Goal: Task Accomplishment & Management: Use online tool/utility

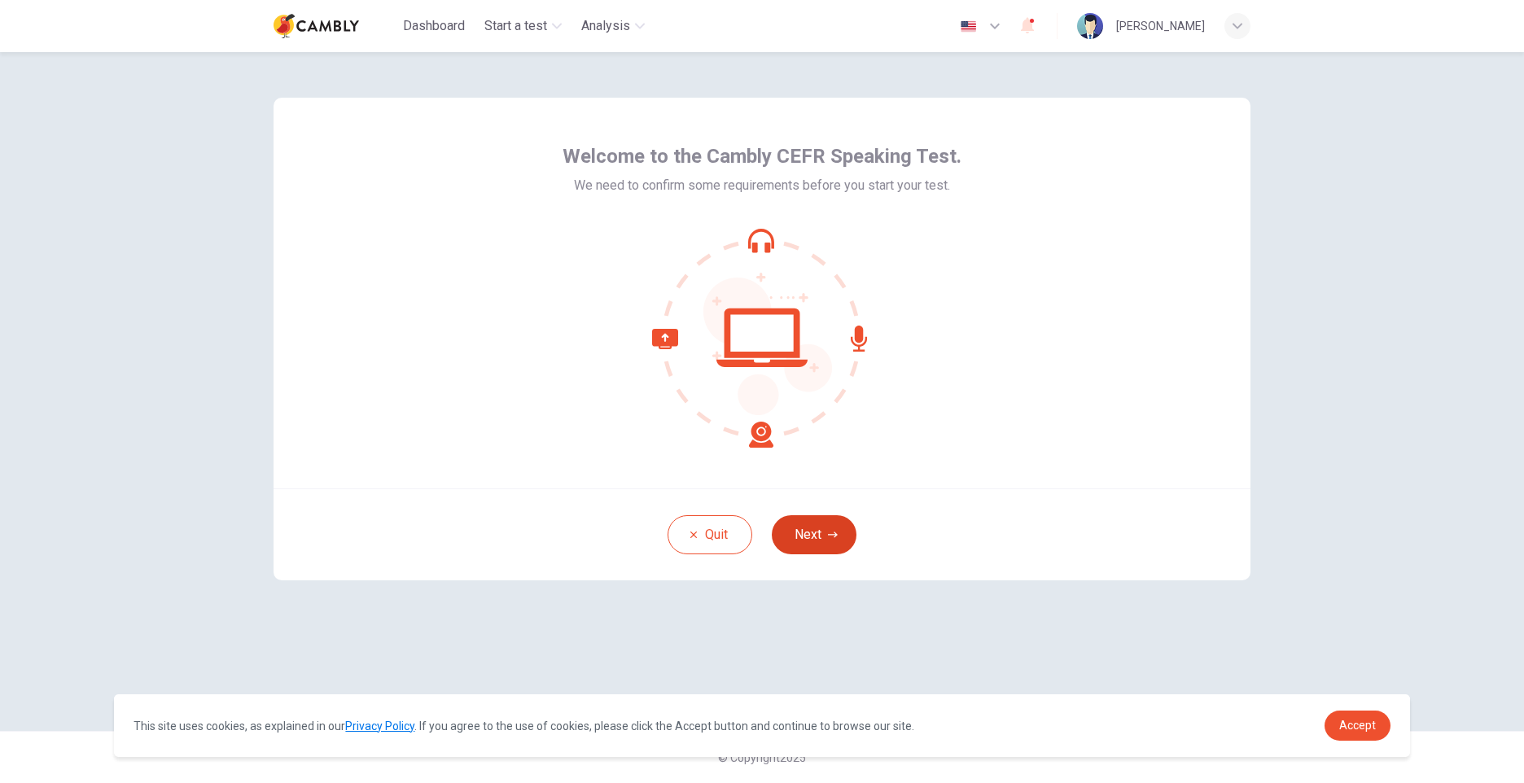
click at [828, 537] on icon "button" at bounding box center [833, 535] width 10 height 10
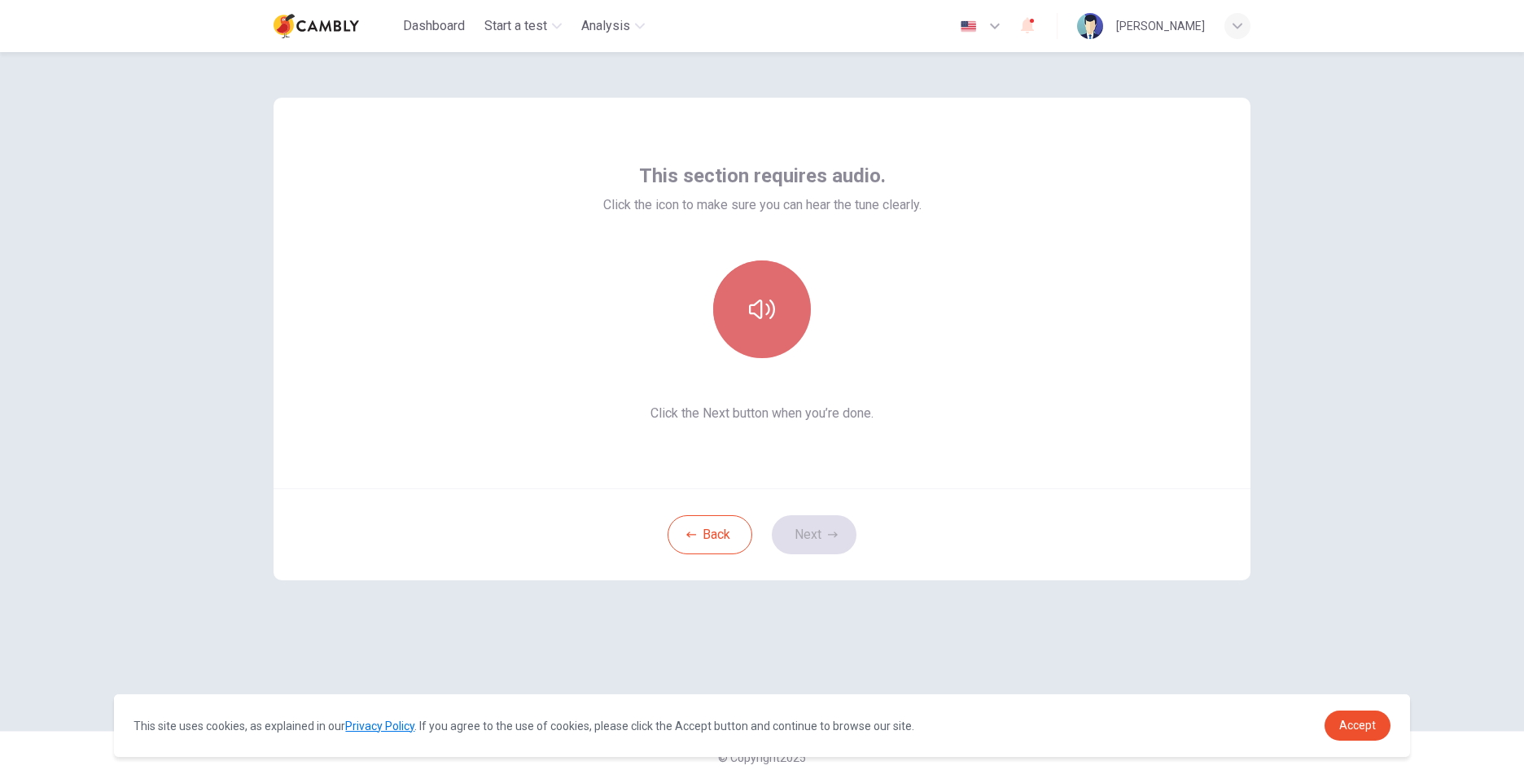
click at [760, 283] on button "button" at bounding box center [762, 309] width 98 height 98
click at [843, 539] on button "Next" at bounding box center [814, 534] width 85 height 39
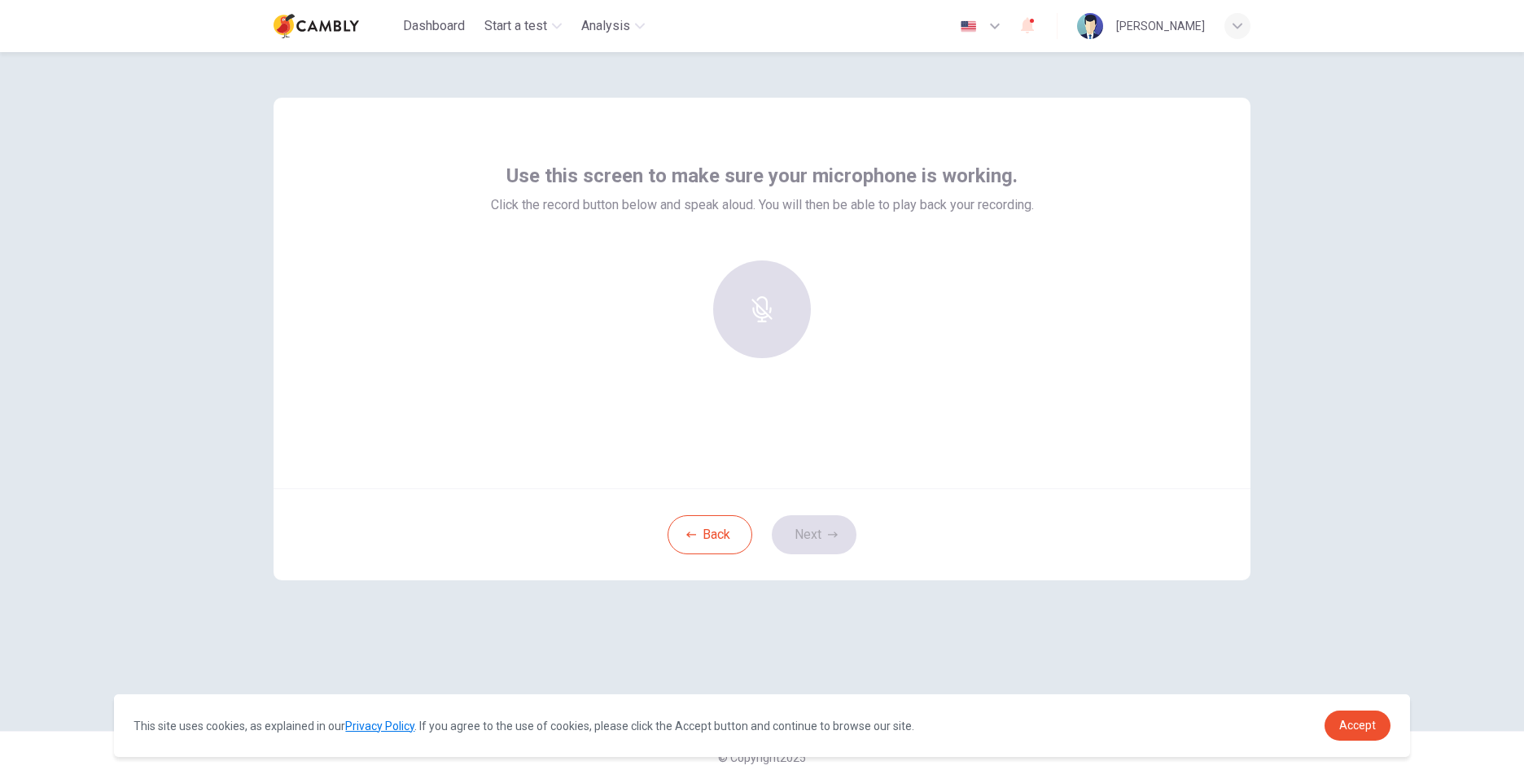
click at [763, 312] on div at bounding box center [762, 309] width 176 height 98
click at [766, 317] on div at bounding box center [762, 309] width 176 height 98
click at [732, 317] on div "Record" at bounding box center [762, 309] width 98 height 98
click at [817, 533] on button "Next" at bounding box center [814, 534] width 85 height 39
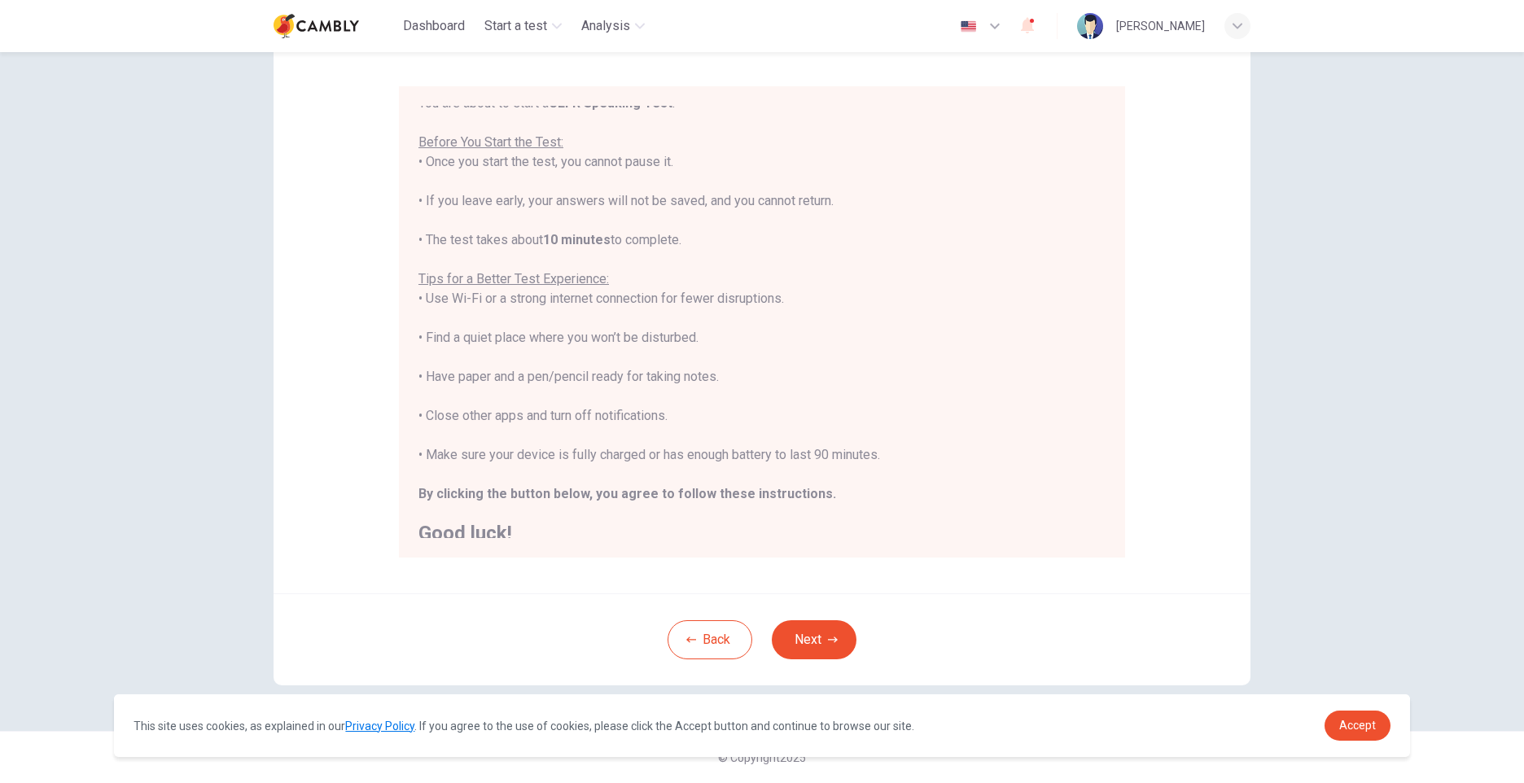
scroll to position [19, 0]
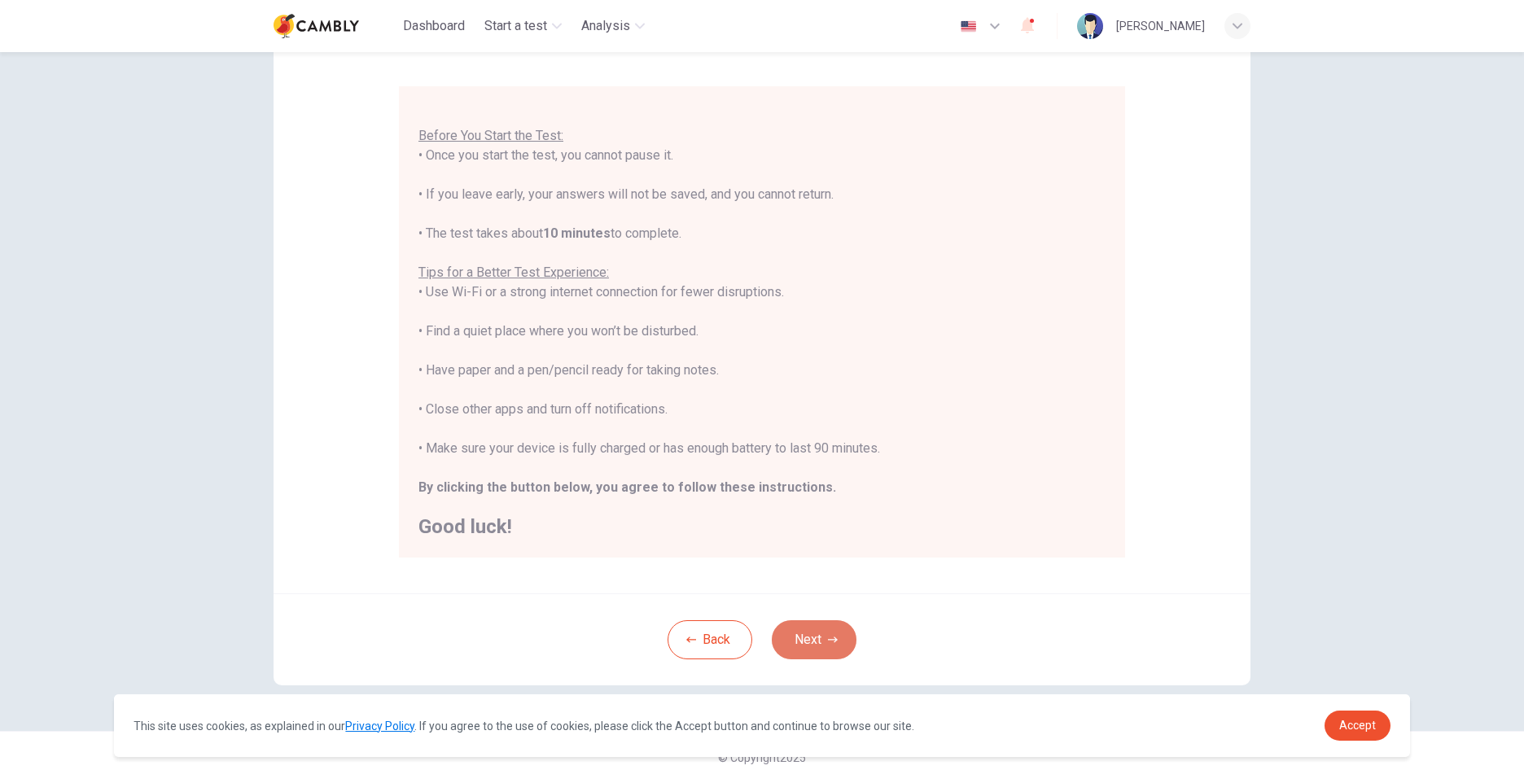
click at [841, 639] on button "Next" at bounding box center [814, 639] width 85 height 39
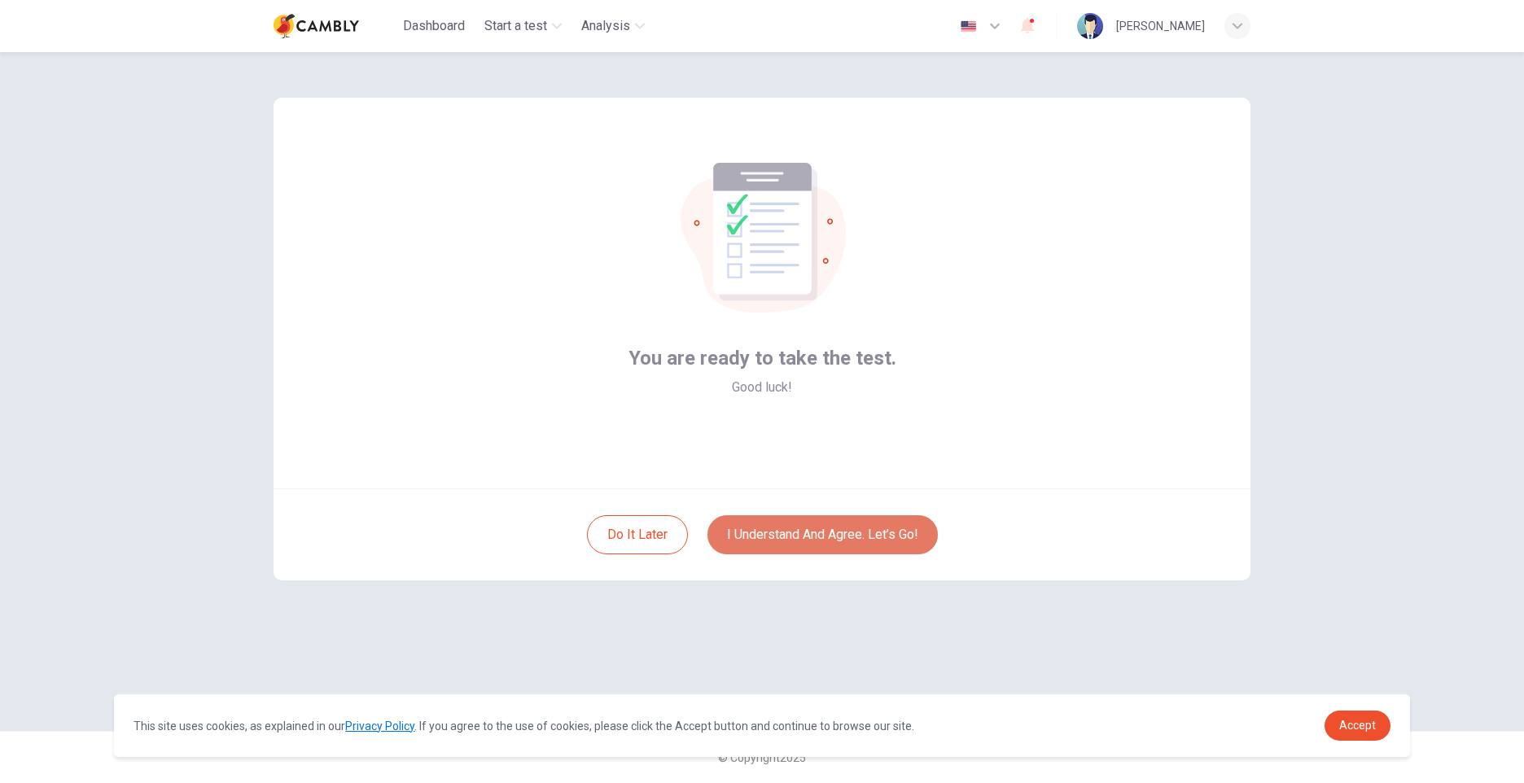
click at [825, 547] on button "I understand and agree. Let’s go!" at bounding box center [822, 534] width 230 height 39
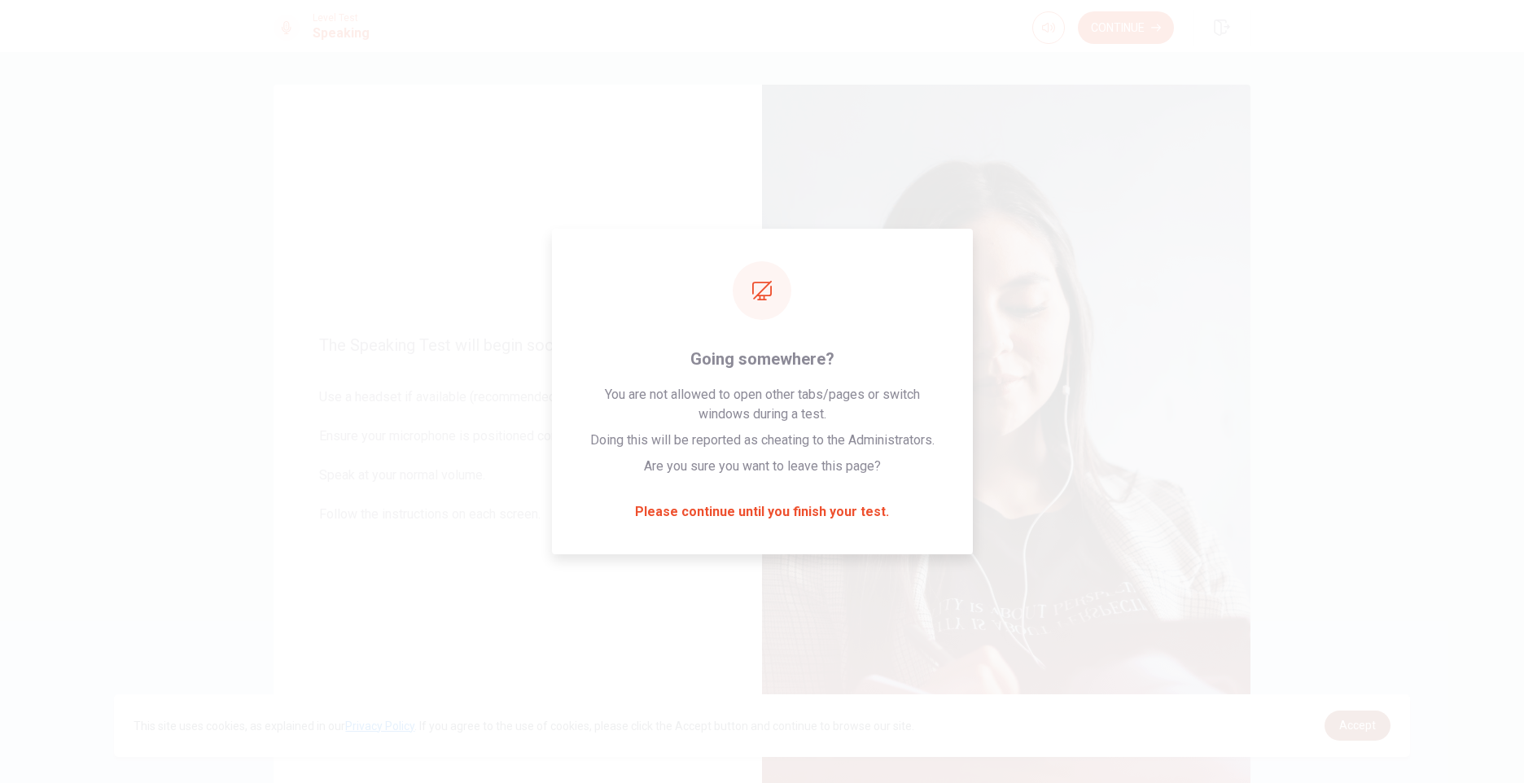
click at [1350, 724] on span "Accept" at bounding box center [1357, 725] width 37 height 13
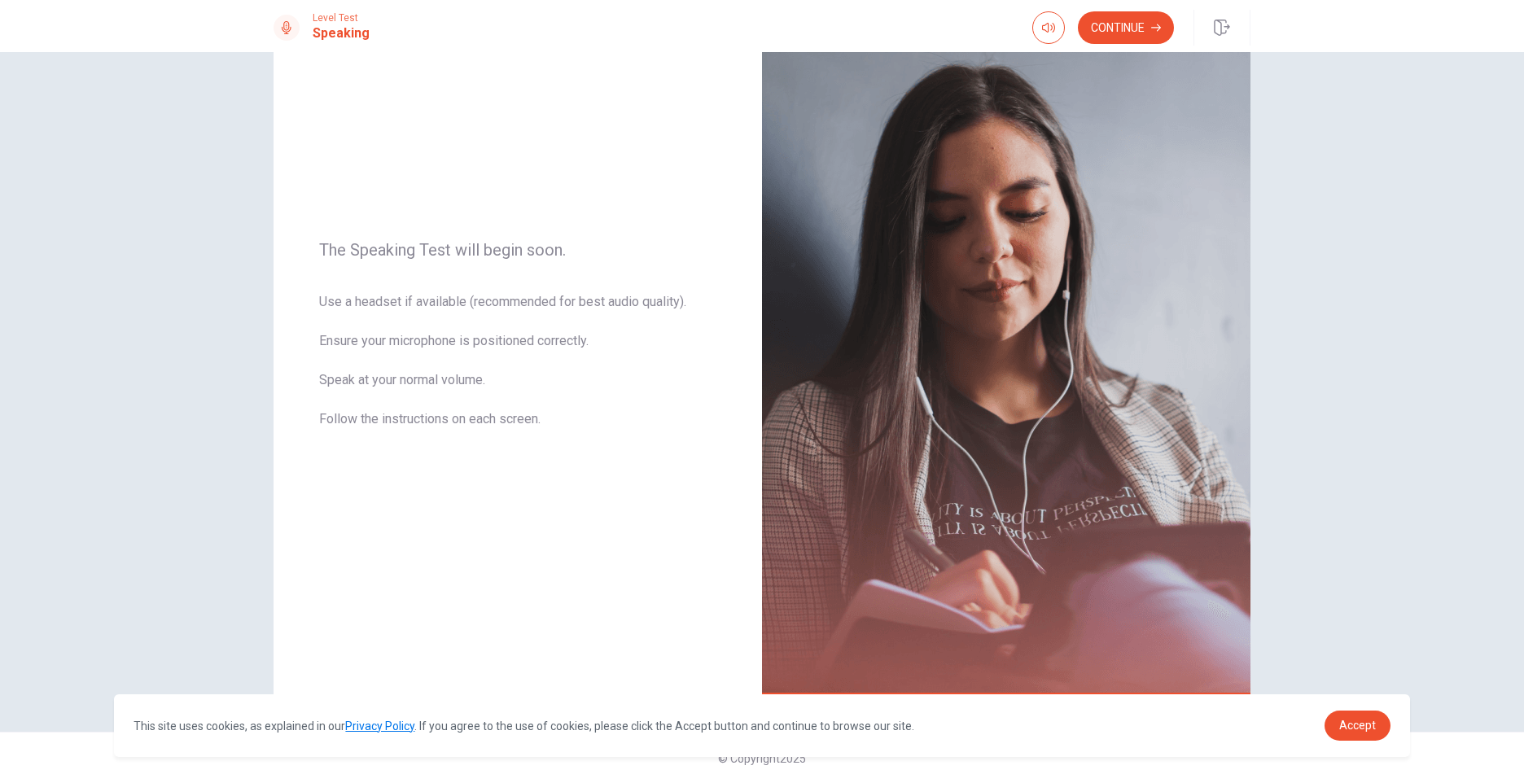
scroll to position [96, 0]
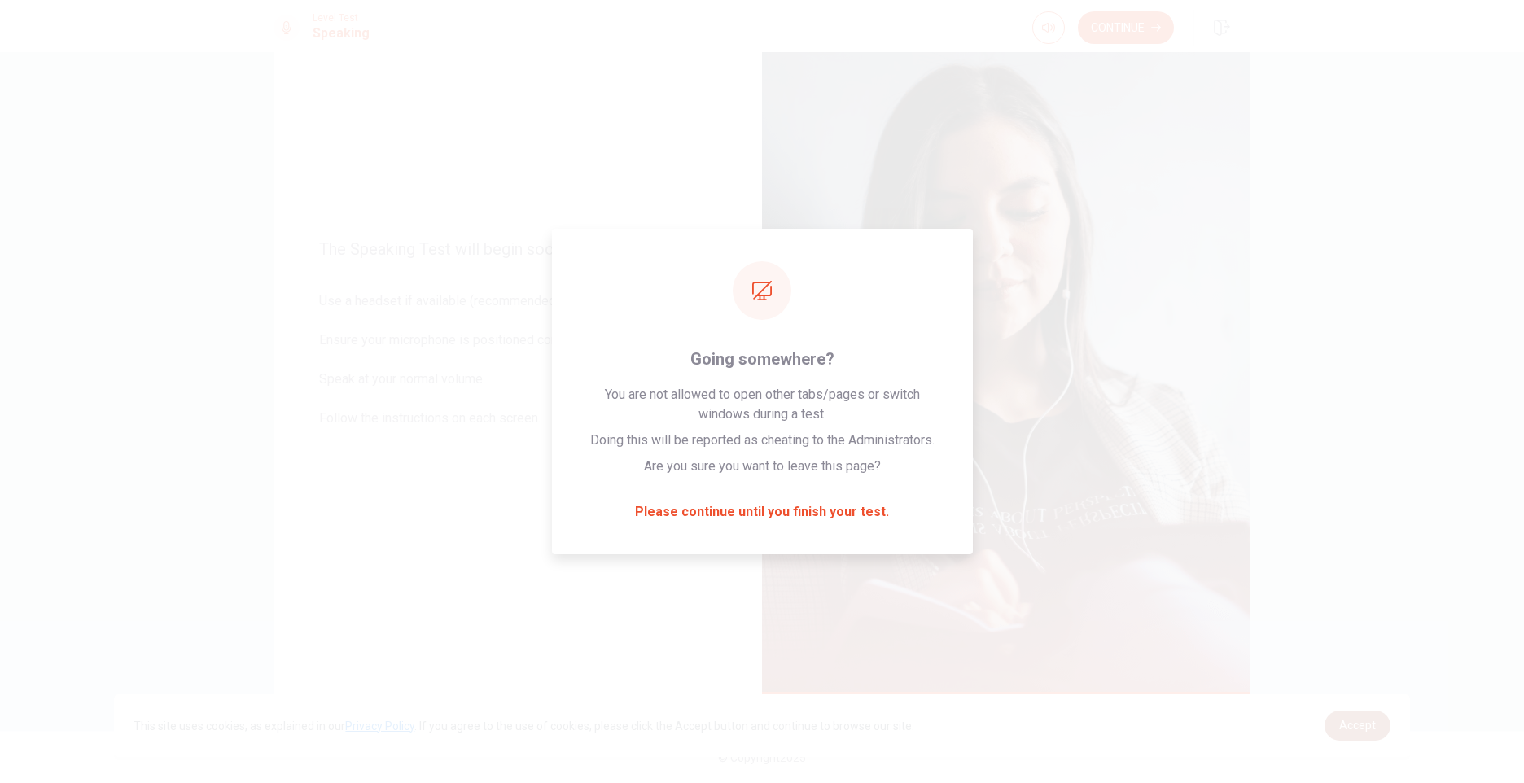
click at [1352, 726] on span "Accept" at bounding box center [1357, 725] width 37 height 13
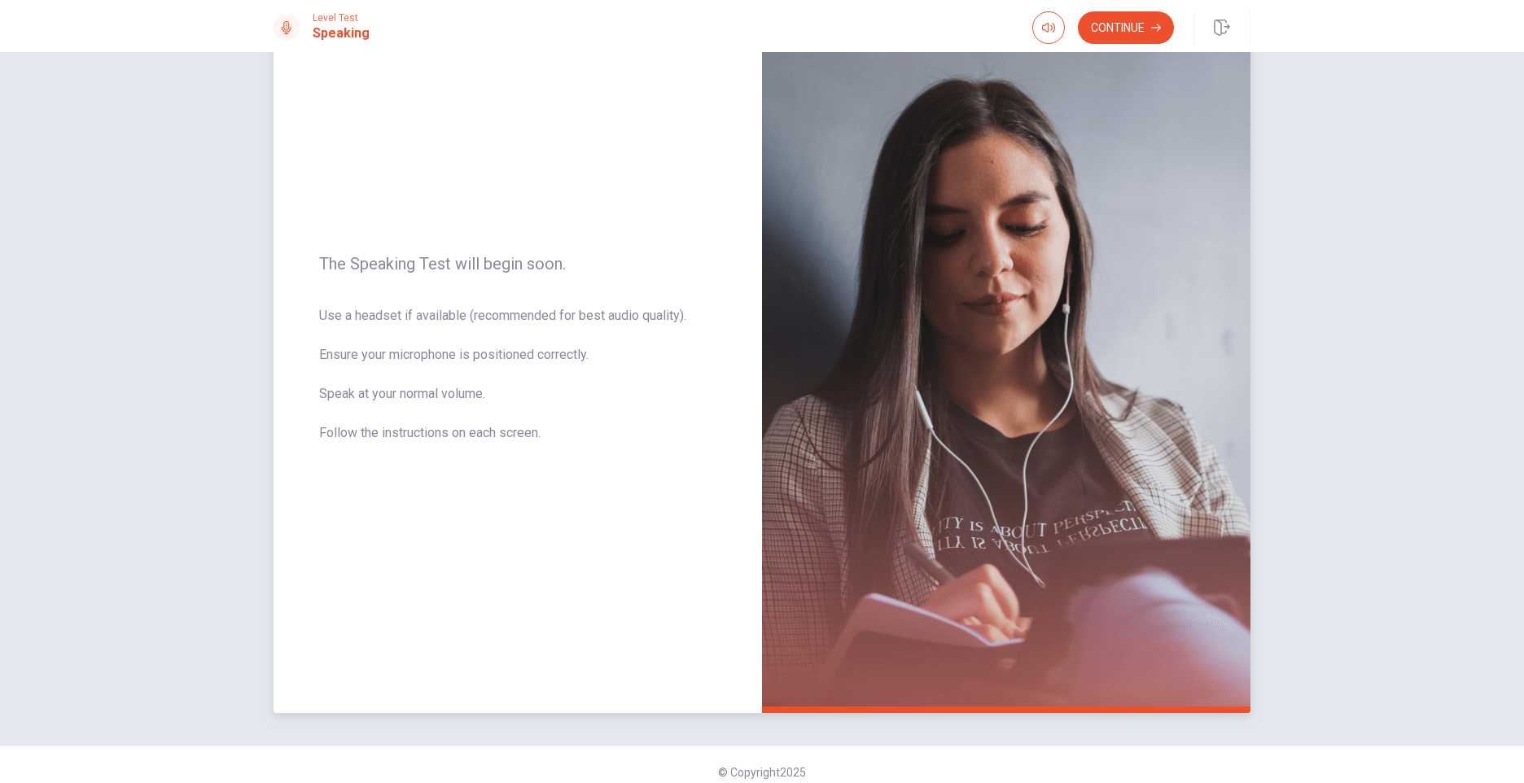
scroll to position [0, 0]
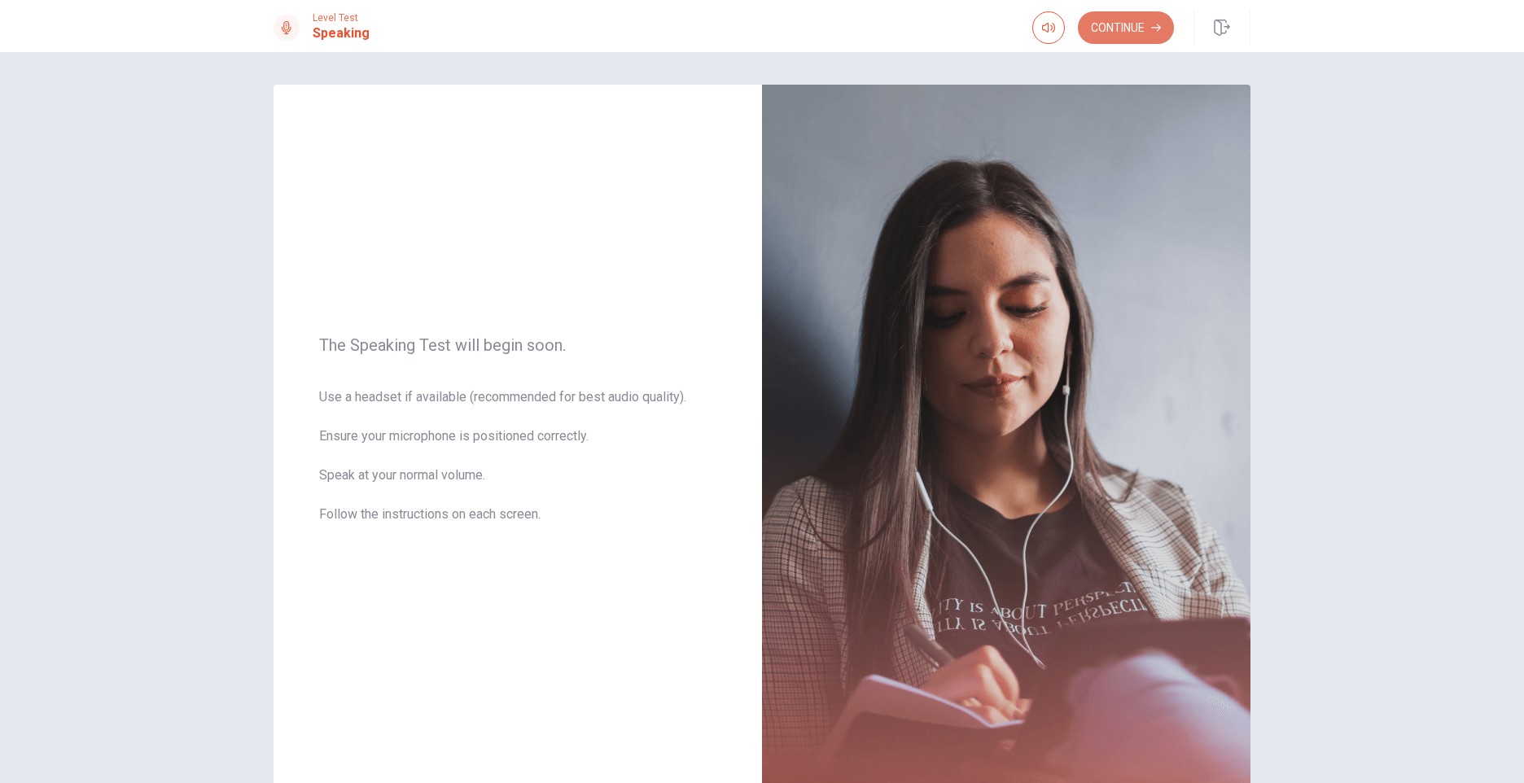
click at [1128, 28] on button "Continue" at bounding box center [1126, 27] width 96 height 33
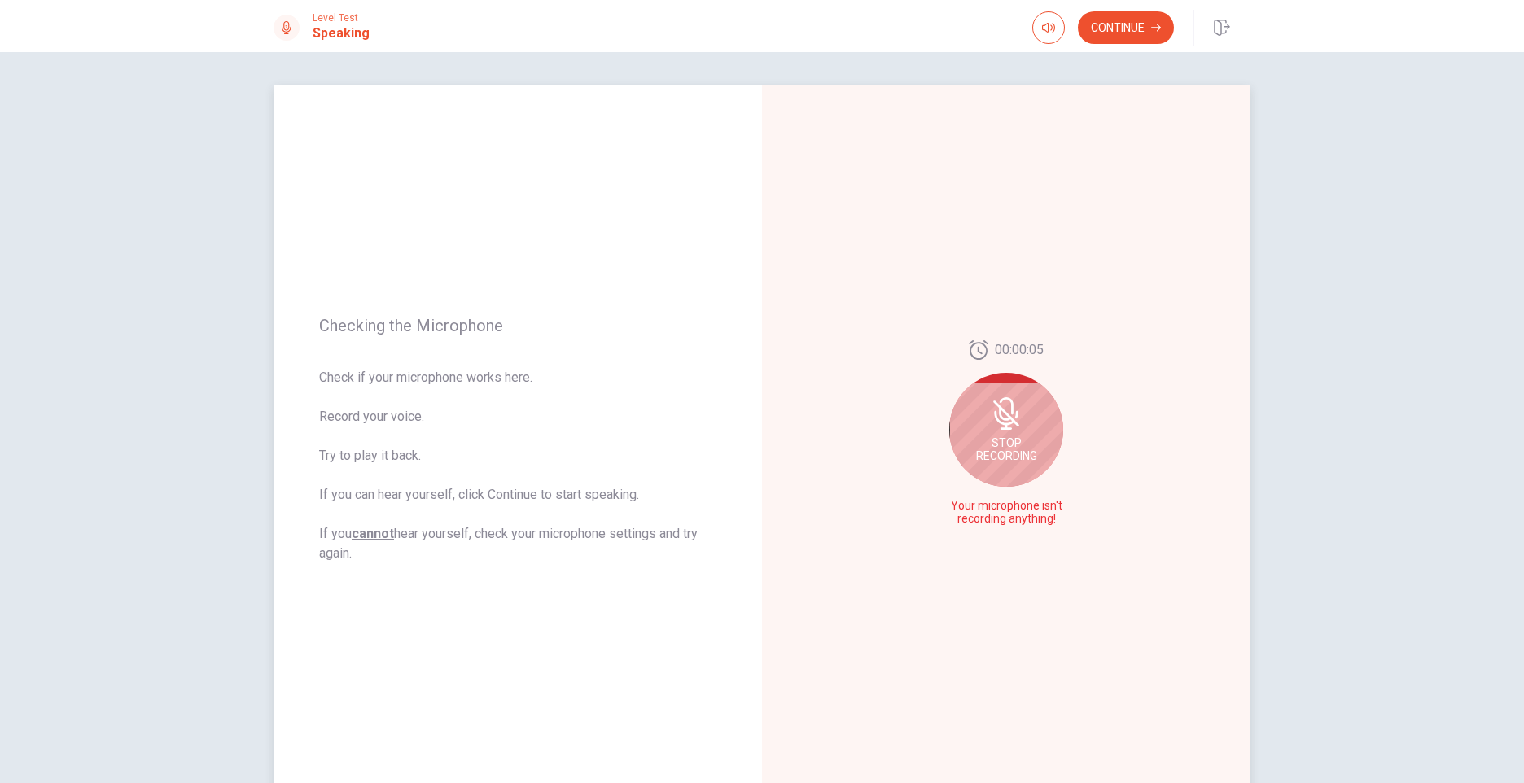
click at [1027, 607] on div "00:00:05 Stop Recording Your microphone isn't recording anything!" at bounding box center [1006, 440] width 488 height 710
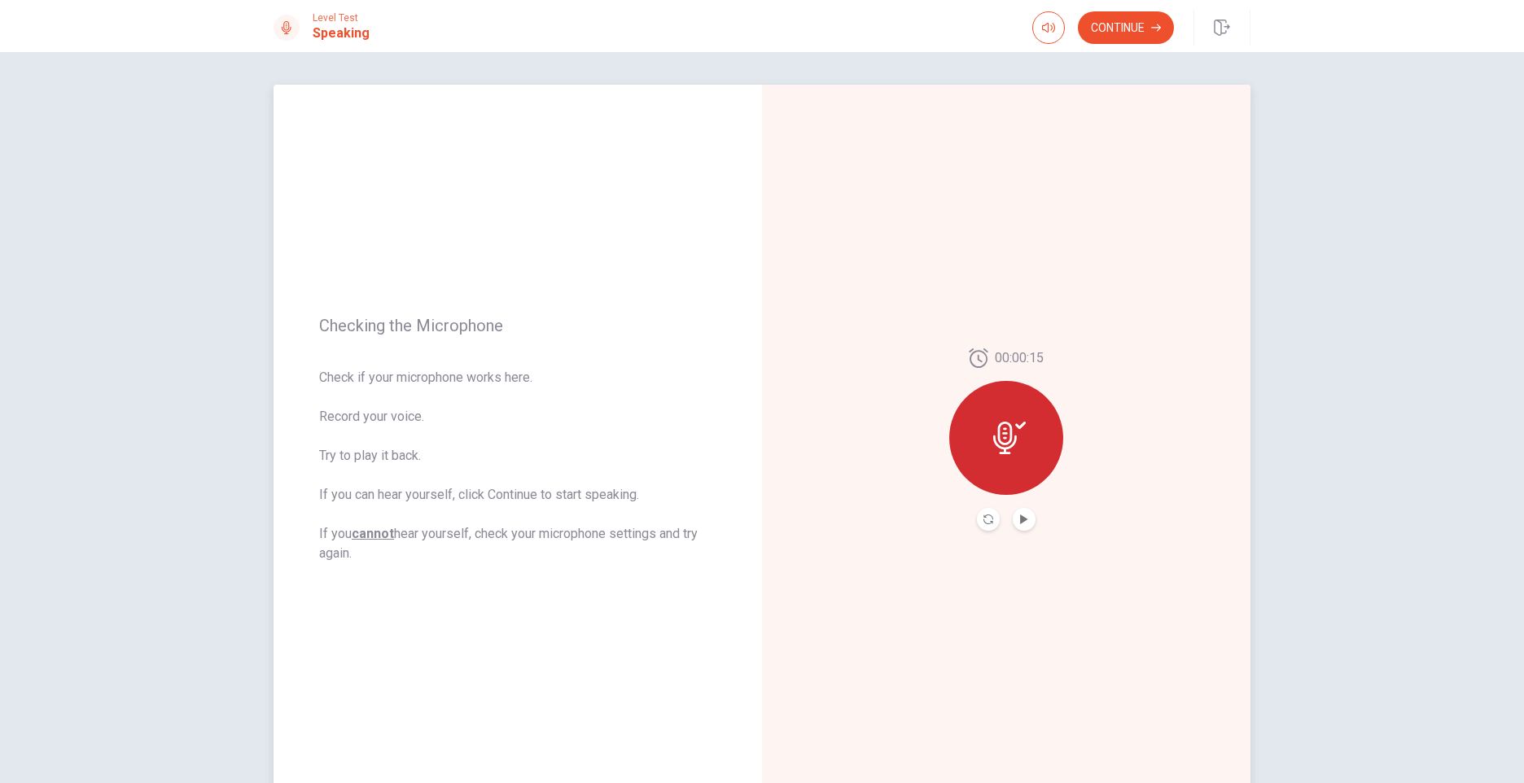
click at [969, 520] on div "00:00:15" at bounding box center [1006, 439] width 114 height 182
click at [999, 413] on div at bounding box center [1006, 438] width 114 height 114
click at [1027, 523] on button "Play Audio" at bounding box center [1024, 519] width 23 height 23
click at [983, 517] on icon "Record Again" at bounding box center [988, 519] width 10 height 10
click at [1006, 430] on icon at bounding box center [1006, 433] width 24 height 33
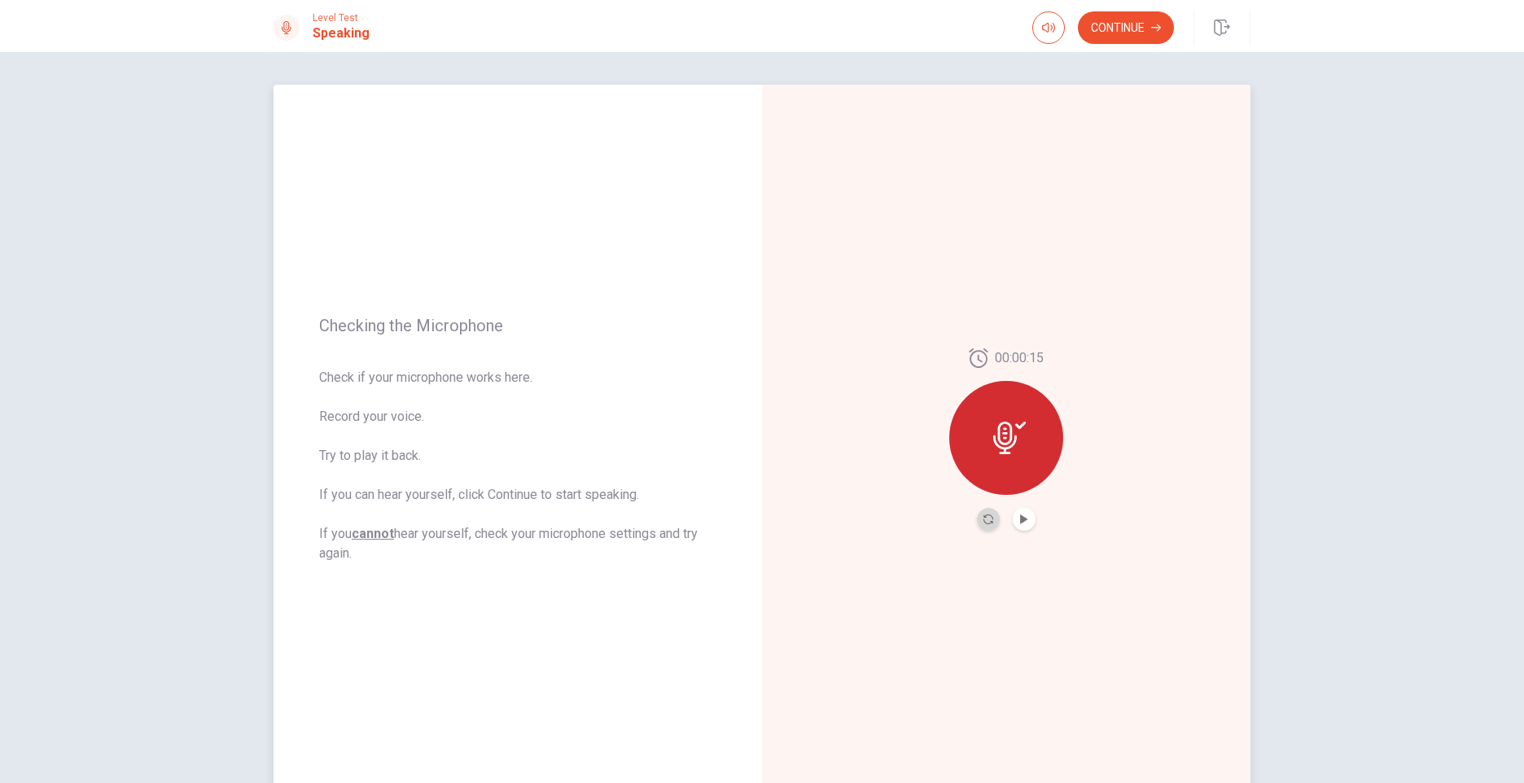
click at [989, 520] on button "Record Again" at bounding box center [988, 519] width 23 height 23
click at [1013, 474] on span "Stop Recording" at bounding box center [1006, 469] width 61 height 26
click at [975, 521] on button "Record Again" at bounding box center [1006, 519] width 121 height 33
click at [990, 436] on icon at bounding box center [1006, 433] width 33 height 33
click at [991, 525] on button "Record Again" at bounding box center [988, 519] width 23 height 23
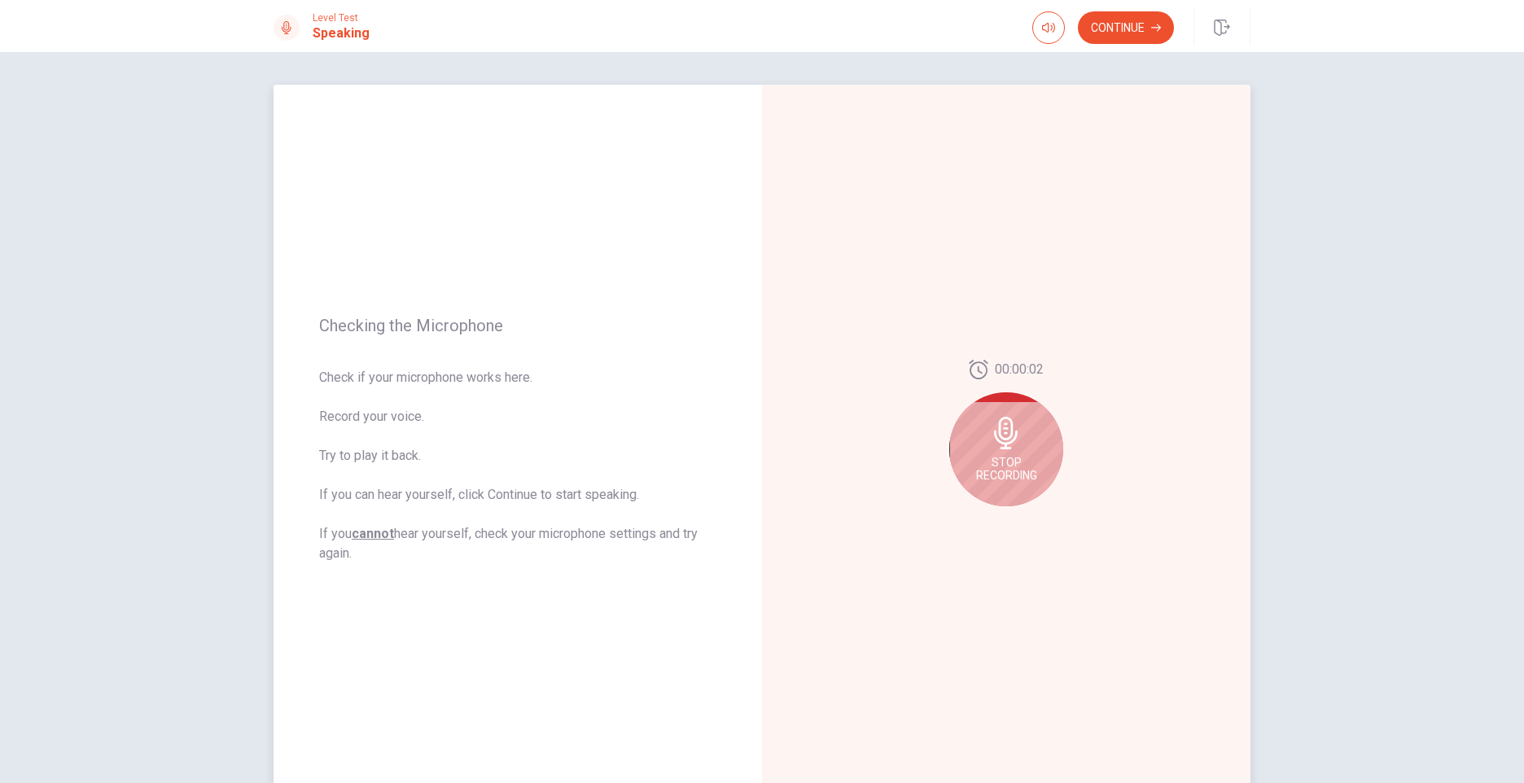
click at [1028, 453] on div "Stop Recording" at bounding box center [1006, 449] width 114 height 114
click at [1020, 526] on button "Play Audio" at bounding box center [1024, 519] width 23 height 23
click at [1019, 521] on icon "Pause Audio" at bounding box center [1024, 519] width 10 height 10
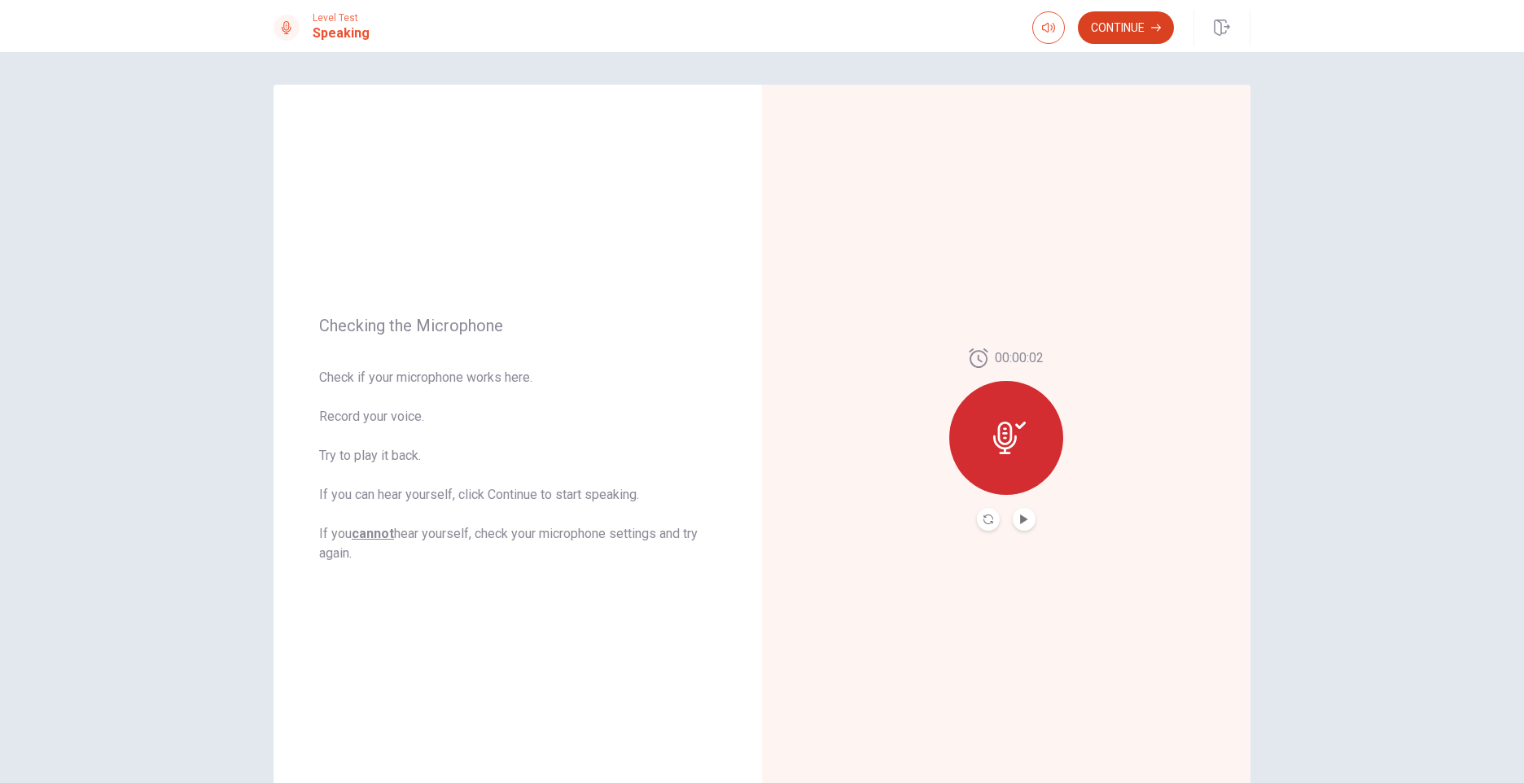
click at [1128, 31] on button "Continue" at bounding box center [1126, 27] width 96 height 33
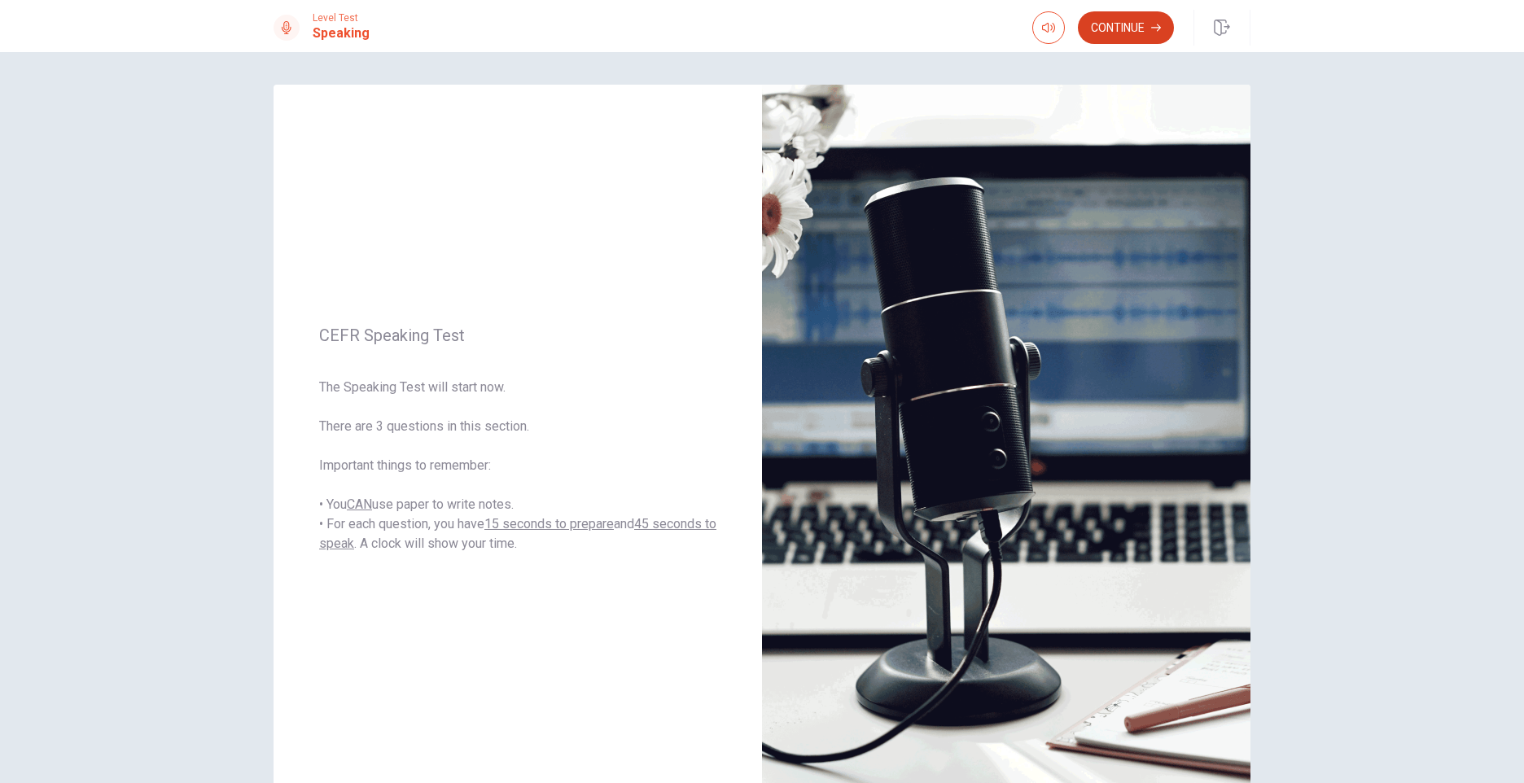
click at [1130, 42] on button "Continue" at bounding box center [1126, 27] width 96 height 33
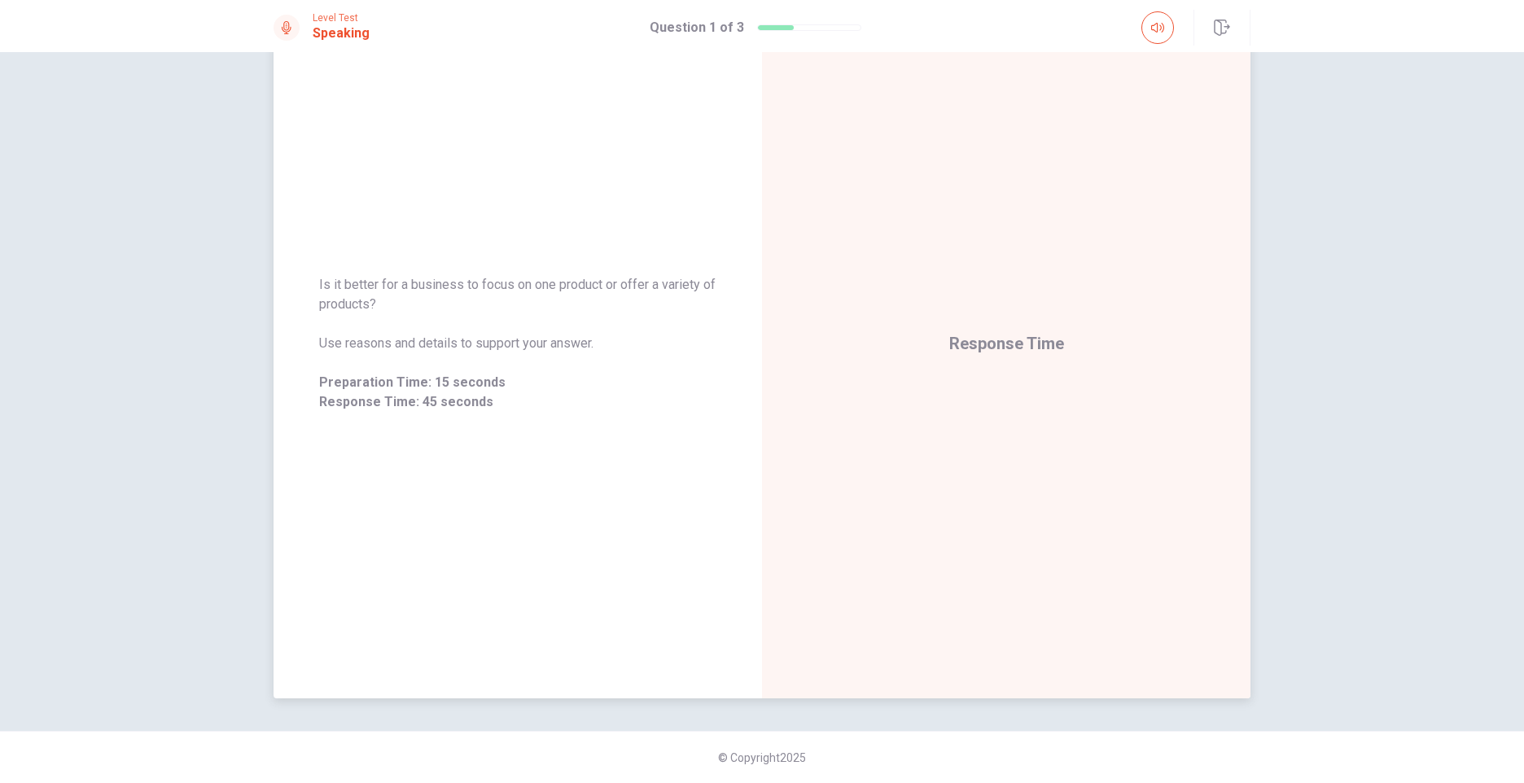
scroll to position [15, 0]
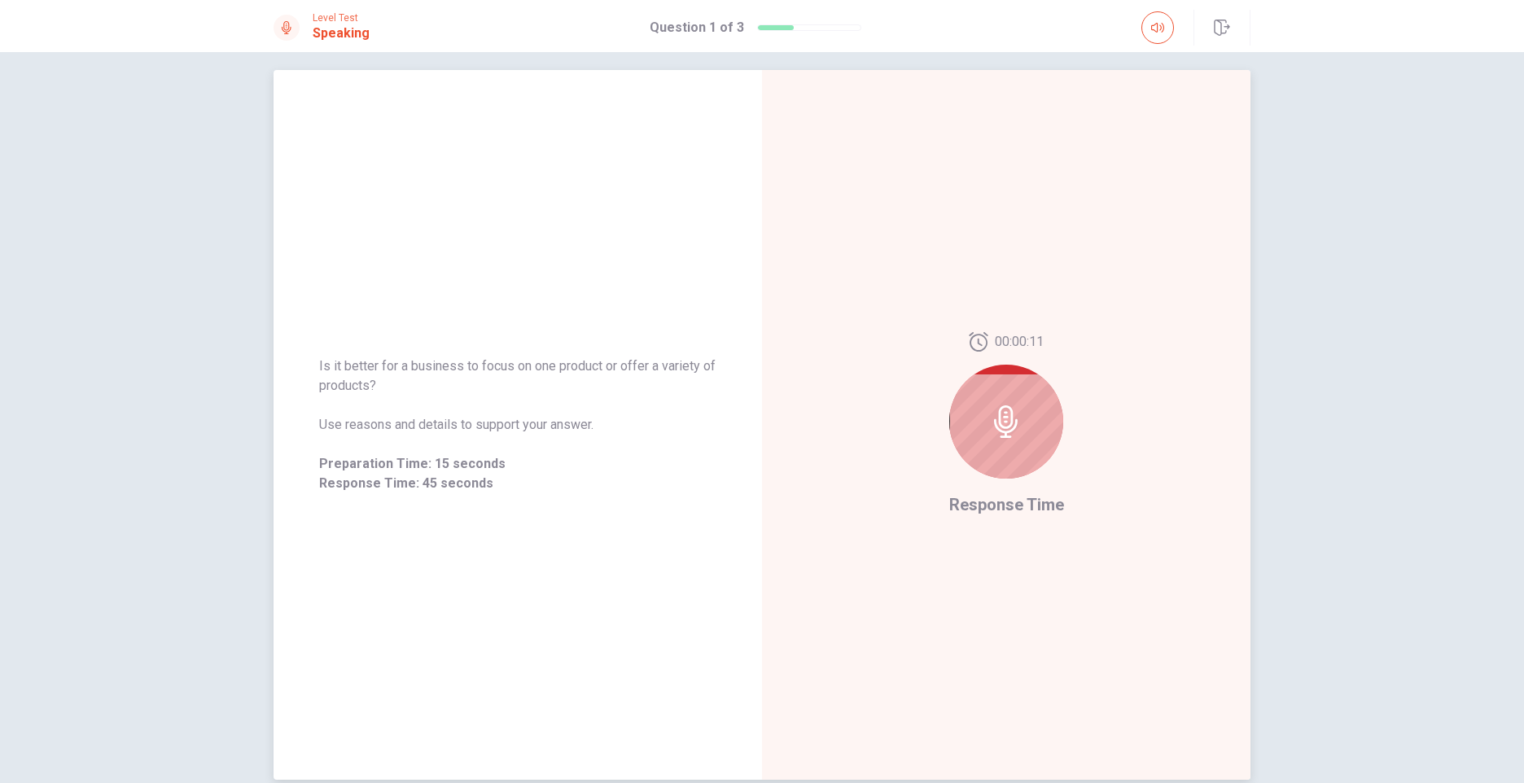
click at [1004, 434] on icon at bounding box center [1006, 421] width 33 height 33
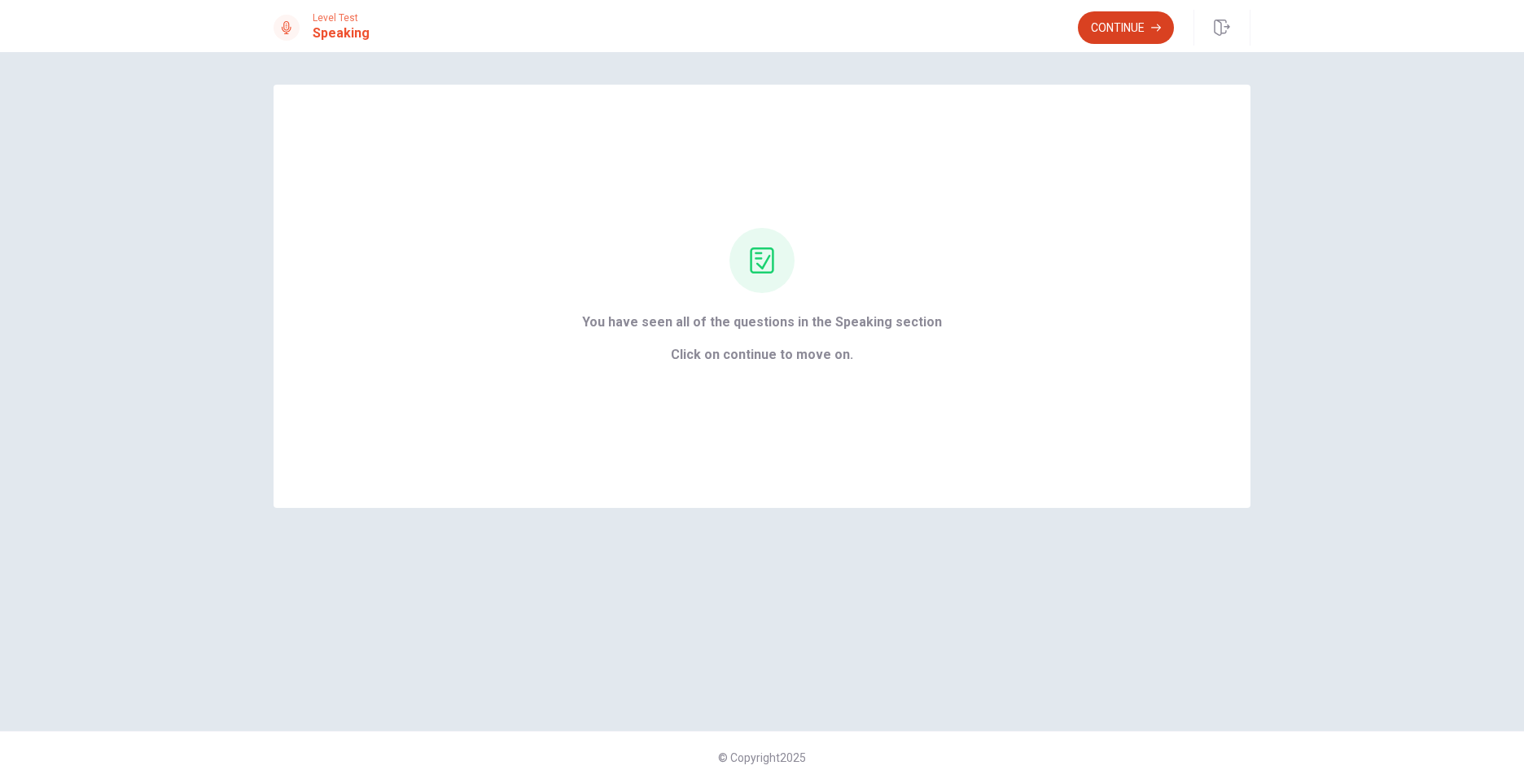
click at [1122, 27] on button "Continue" at bounding box center [1126, 27] width 96 height 33
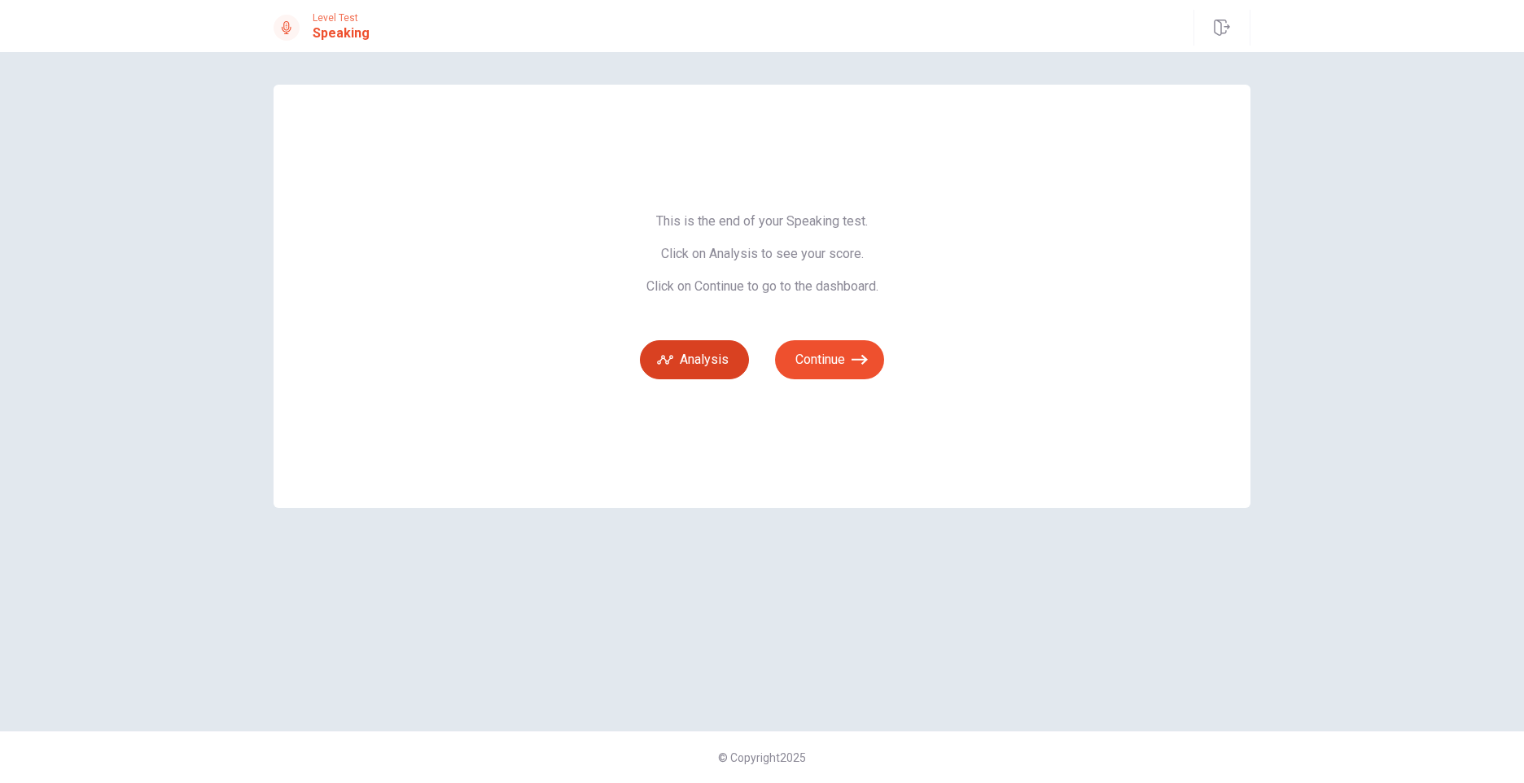
click at [729, 373] on button "Analysis" at bounding box center [694, 359] width 109 height 39
